Goal: Task Accomplishment & Management: Use online tool/utility

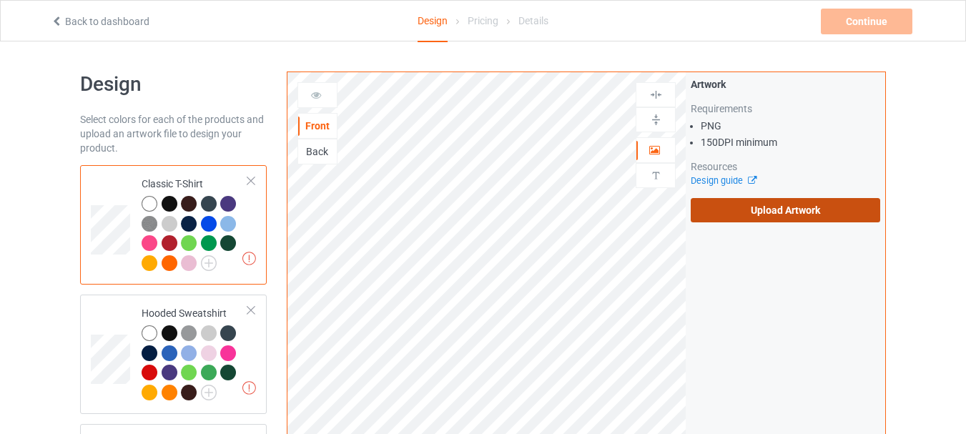
click at [758, 210] on label "Upload Artwork" at bounding box center [786, 210] width 190 height 24
click at [0, 0] on input "Upload Artwork" at bounding box center [0, 0] width 0 height 0
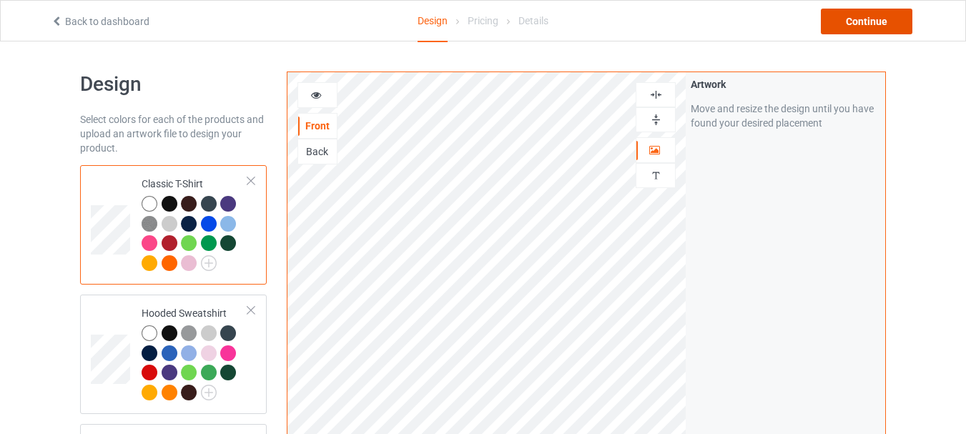
click at [863, 27] on div "Continue" at bounding box center [867, 22] width 92 height 26
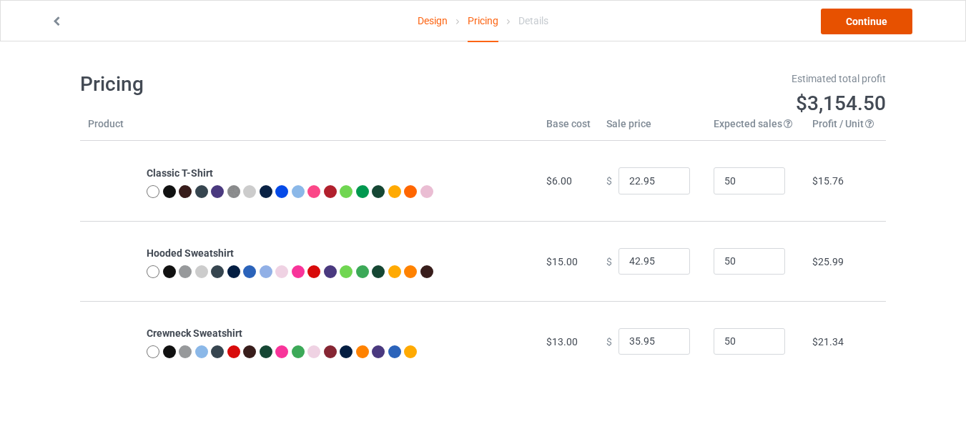
click at [845, 21] on link "Continue" at bounding box center [867, 22] width 92 height 26
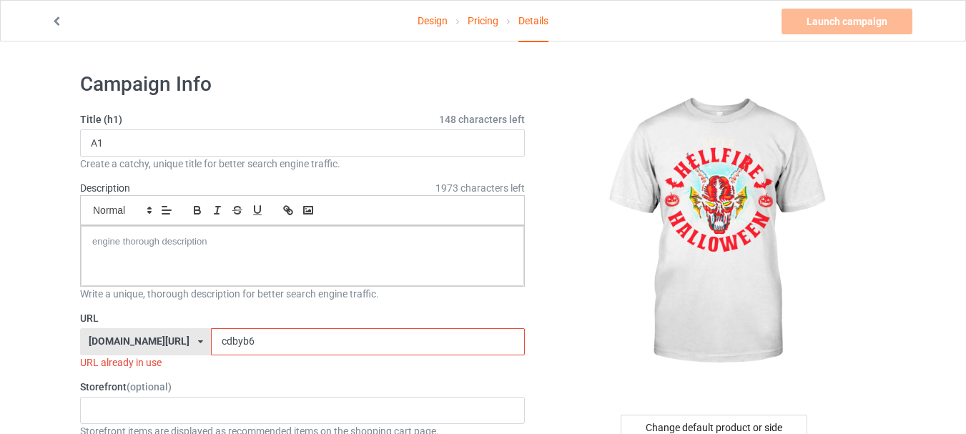
click at [258, 343] on input "cdbyb6" at bounding box center [367, 341] width 313 height 27
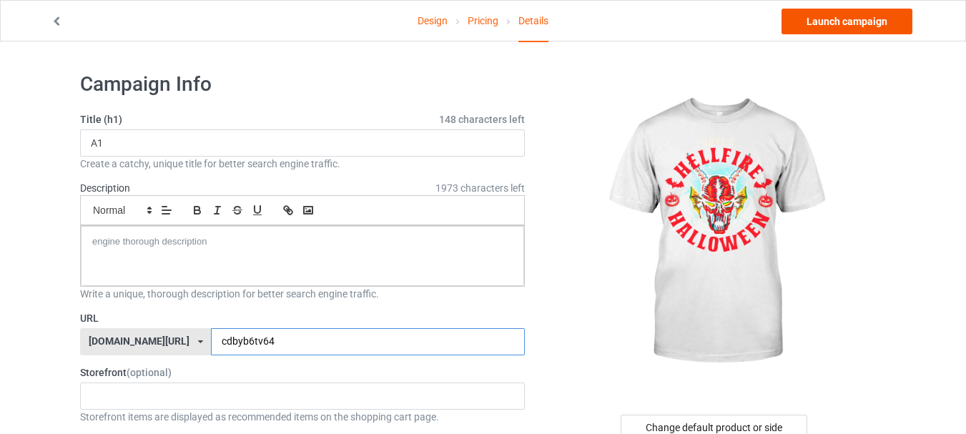
type input "cdbyb6tv64"
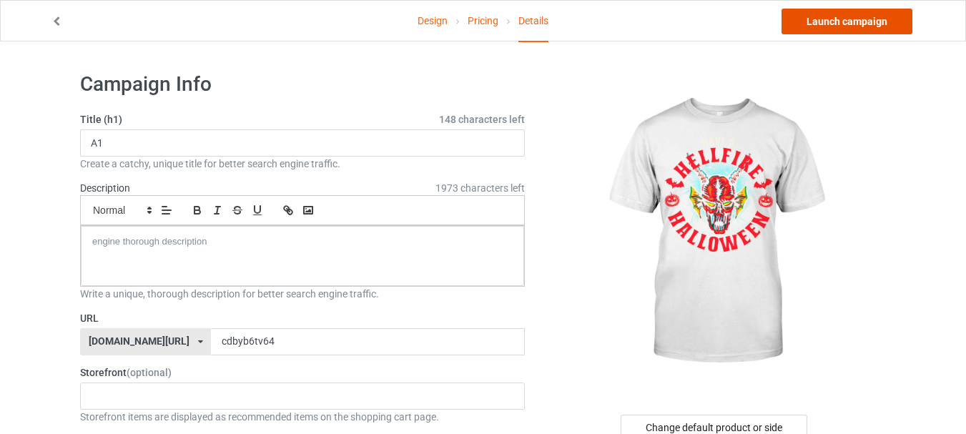
click at [845, 20] on link "Launch campaign" at bounding box center [847, 22] width 131 height 26
